Goal: Information Seeking & Learning: Understand process/instructions

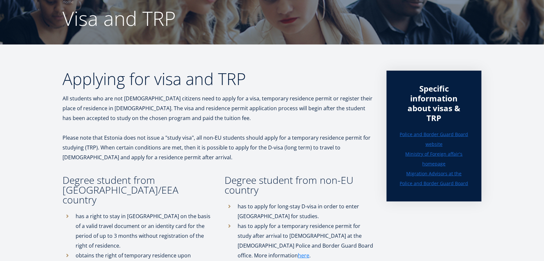
scroll to position [65, 0]
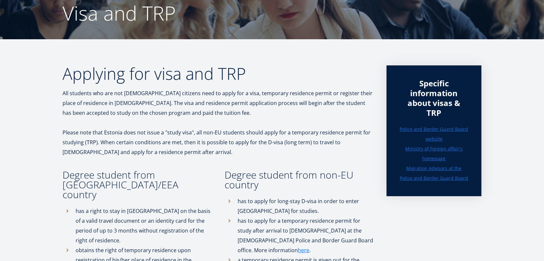
click at [234, 135] on p "Please note that Estonia does not issue a "study visa", all non-EU students sho…" at bounding box center [217, 142] width 311 height 29
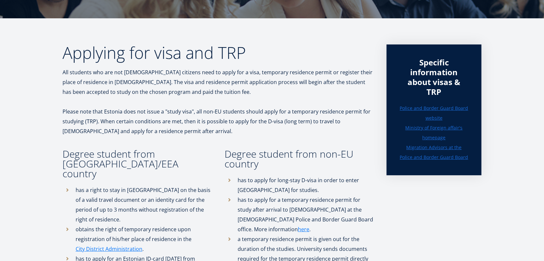
scroll to position [98, 0]
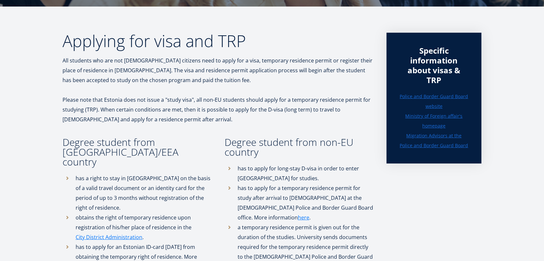
click at [203, 100] on p "Please note that Estonia does not issue a "study visa", all non-EU students sho…" at bounding box center [217, 109] width 311 height 29
drag, startPoint x: 341, startPoint y: 101, endPoint x: 277, endPoint y: 104, distance: 64.2
click at [277, 104] on p "Please note that Estonia does not issue a "study visa", all non-EU students sho…" at bounding box center [217, 109] width 311 height 29
drag, startPoint x: 277, startPoint y: 104, endPoint x: 292, endPoint y: 111, distance: 16.4
click at [277, 103] on div at bounding box center [277, 103] width 0 height 0
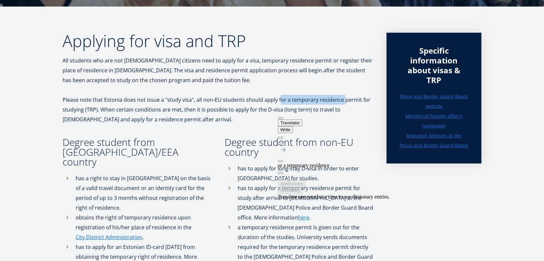
click at [288, 101] on p "Please note that Estonia does not issue a "study visa", all non-EU students sho…" at bounding box center [217, 109] width 311 height 29
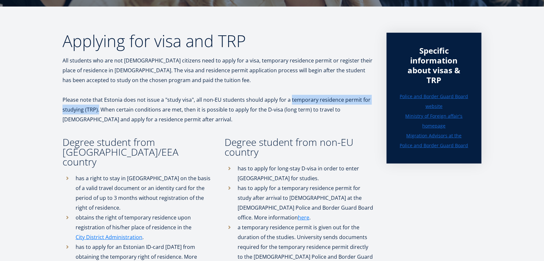
drag, startPoint x: 288, startPoint y: 100, endPoint x: 99, endPoint y: 113, distance: 189.8
click at [99, 113] on p "Please note that Estonia does not issue a "study visa", all non-EU students sho…" at bounding box center [217, 109] width 311 height 29
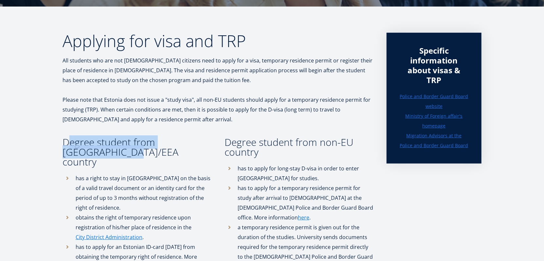
drag, startPoint x: 100, startPoint y: 153, endPoint x: 68, endPoint y: 143, distance: 33.4
click at [68, 143] on h3 "Degree student from [GEOGRAPHIC_DATA]/EEA country" at bounding box center [136, 151] width 149 height 29
click at [171, 155] on h3 "Degree student from [GEOGRAPHIC_DATA]/EEA country" at bounding box center [136, 151] width 149 height 29
drag, startPoint x: 162, startPoint y: 141, endPoint x: 174, endPoint y: 155, distance: 18.6
click at [174, 155] on h3 "Degree student from [GEOGRAPHIC_DATA]/EEA country" at bounding box center [136, 151] width 149 height 29
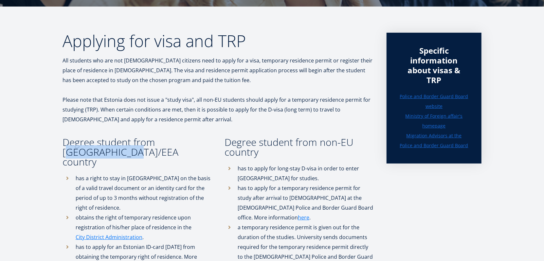
click at [162, 139] on h3 "Degree student from [GEOGRAPHIC_DATA]/EEA country" at bounding box center [136, 151] width 149 height 29
drag, startPoint x: 157, startPoint y: 141, endPoint x: 184, endPoint y: 151, distance: 28.5
click at [184, 151] on h3 "Degree student from [GEOGRAPHIC_DATA]/EEA country" at bounding box center [136, 151] width 149 height 29
copy h3 "EU/EEA country"
